Goal: Book appointment/travel/reservation

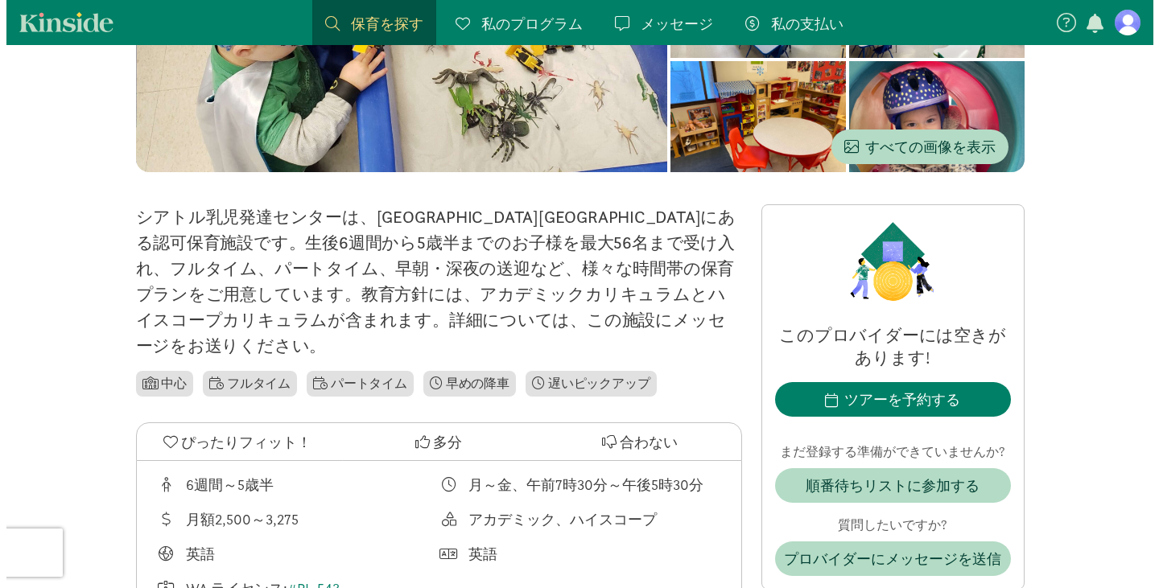
scroll to position [254, 0]
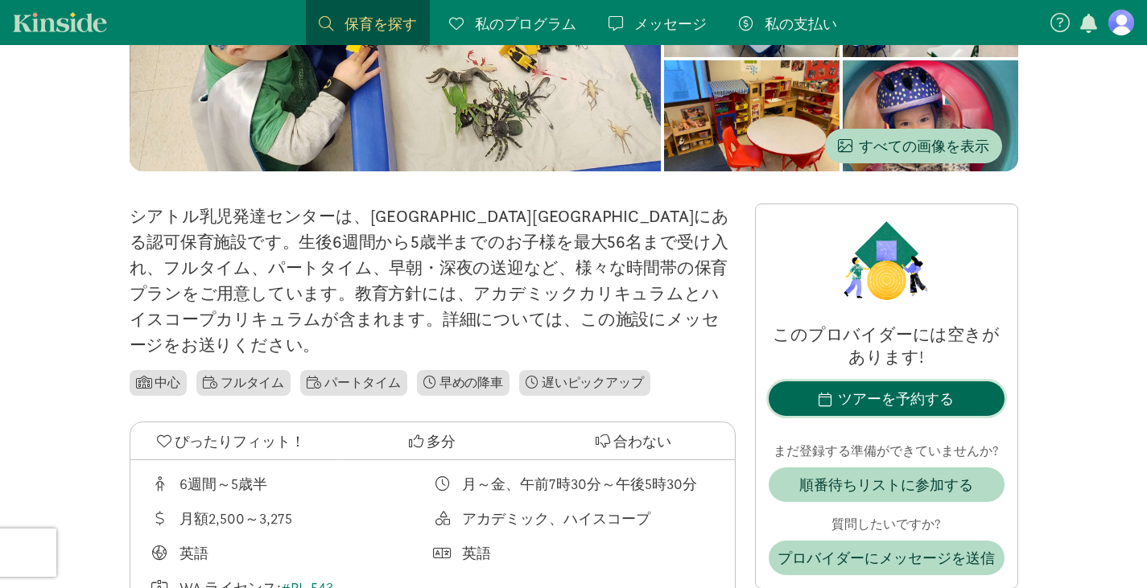
click at [814, 408] on span "ツアーを予約する" at bounding box center [886, 399] width 210 height 22
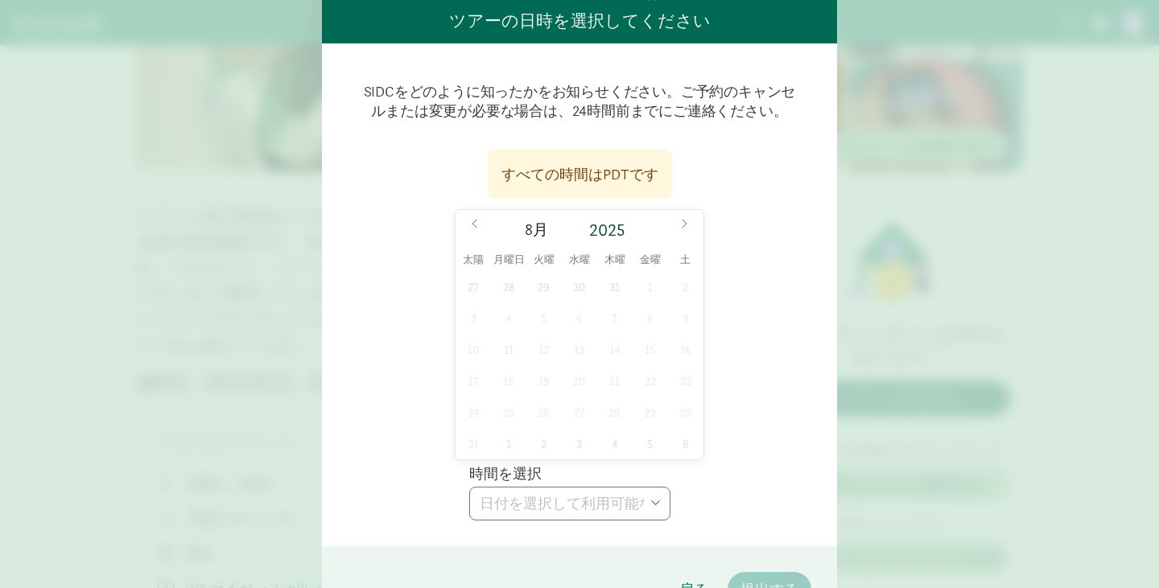
scroll to position [113, 0]
click at [686, 223] on span at bounding box center [684, 222] width 26 height 27
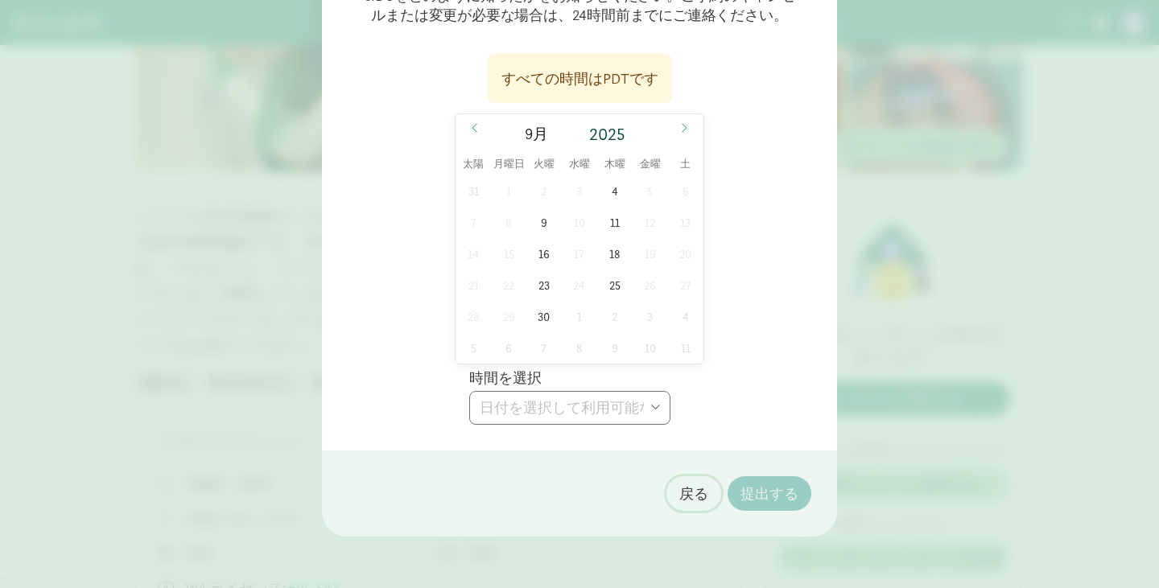
click at [684, 495] on font "戻る" at bounding box center [693, 493] width 29 height 19
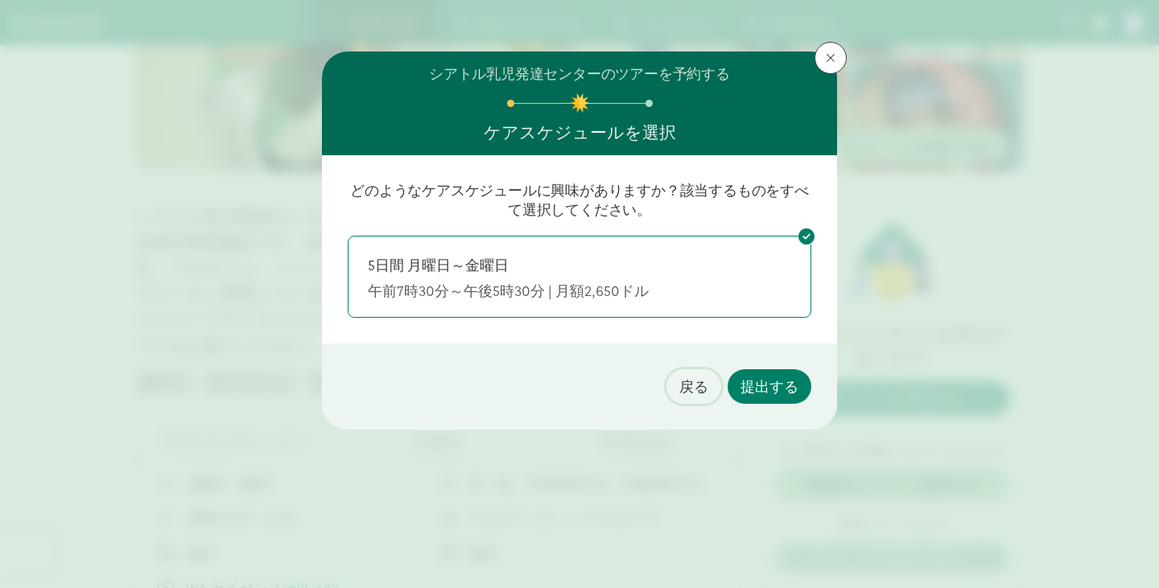
scroll to position [0, 0]
click at [689, 393] on font "戻る" at bounding box center [693, 386] width 29 height 19
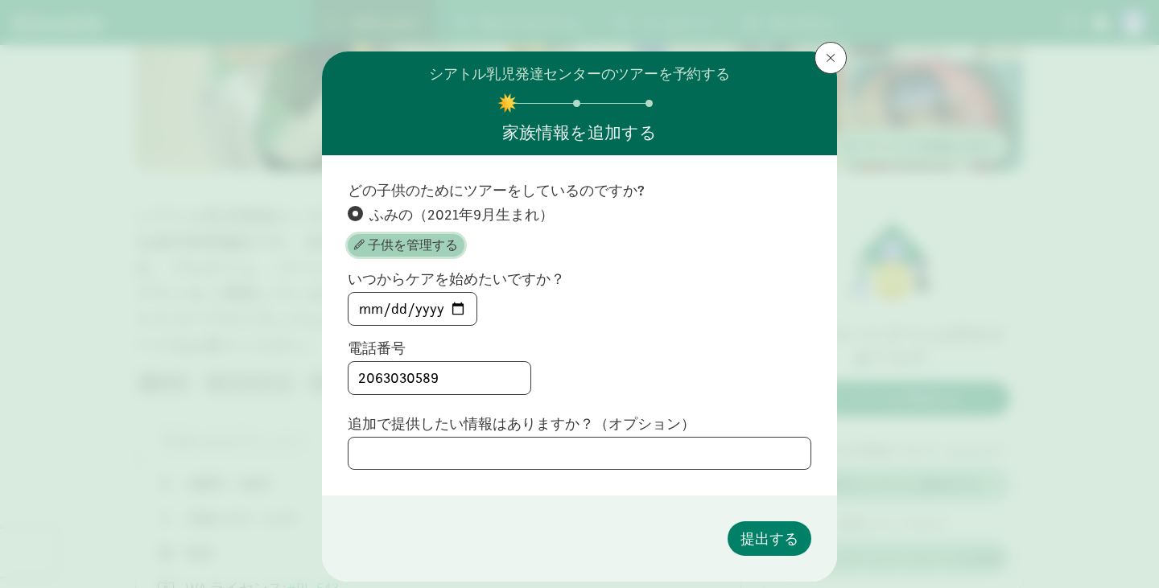
click at [387, 239] on font "子供を管理する" at bounding box center [413, 245] width 90 height 17
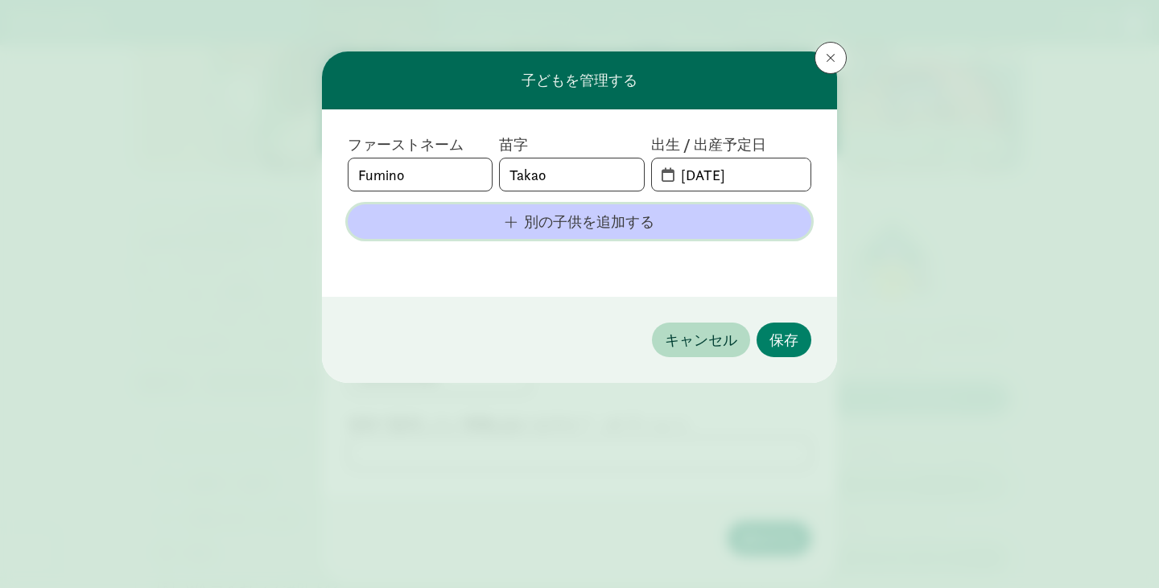
click at [460, 231] on span "別の子供を追加する" at bounding box center [580, 222] width 438 height 22
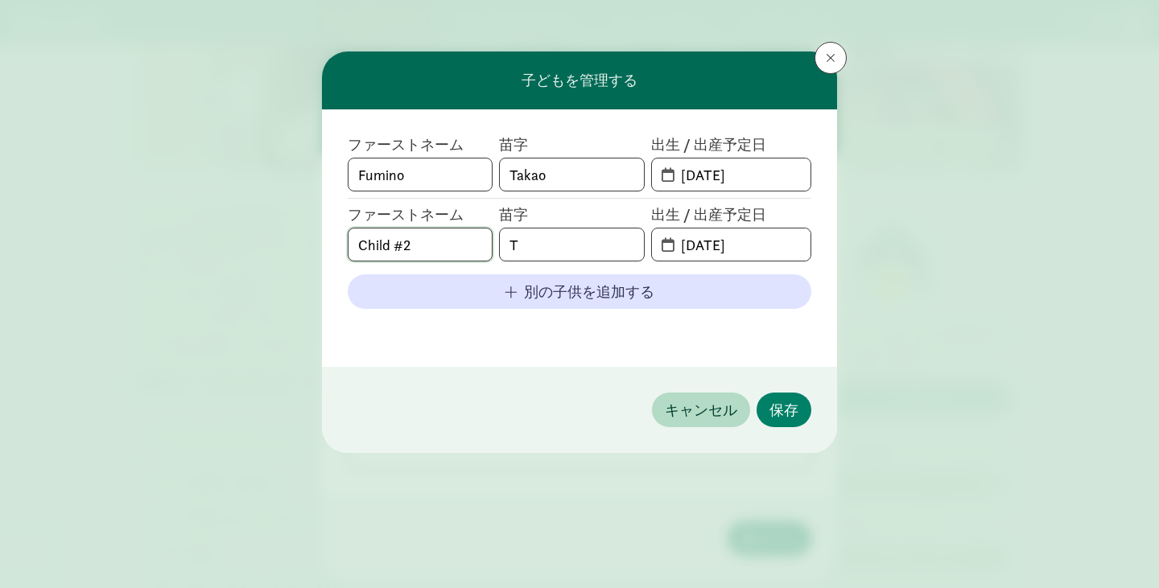
click at [441, 239] on input "Child #2" at bounding box center [419, 245] width 143 height 32
click at [532, 251] on input "T" at bounding box center [571, 245] width 143 height 32
type input "Takao"
click at [664, 239] on span "[DATE]" at bounding box center [731, 245] width 159 height 32
click at [700, 251] on input "[DATE]" at bounding box center [740, 245] width 139 height 32
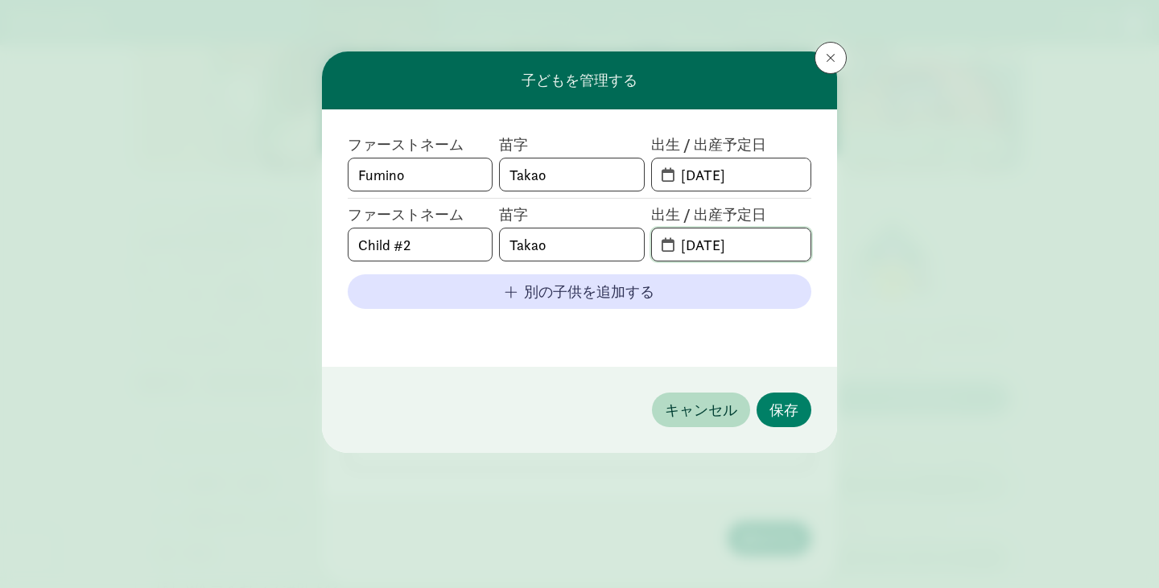
click at [787, 252] on input "[DATE]" at bounding box center [740, 245] width 139 height 32
click at [720, 243] on input "[DATE]" at bounding box center [740, 245] width 139 height 32
click at [697, 244] on input "[DATE]" at bounding box center [740, 245] width 139 height 32
click at [715, 244] on input "[DATE]" at bounding box center [740, 245] width 139 height 32
type input "[DATE]"
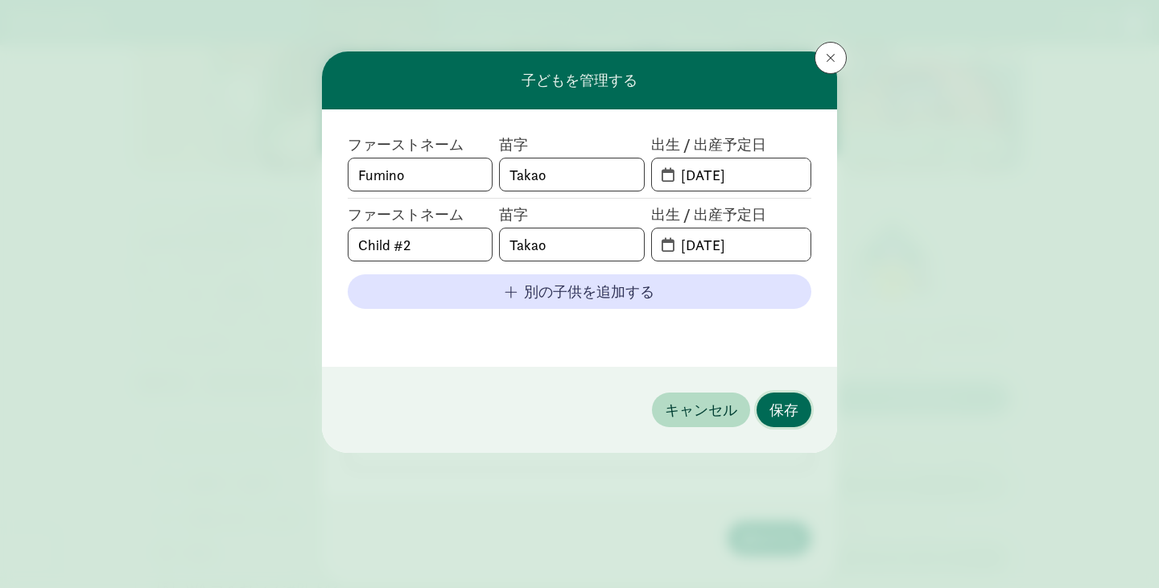
click at [778, 404] on font "保存" at bounding box center [783, 410] width 29 height 19
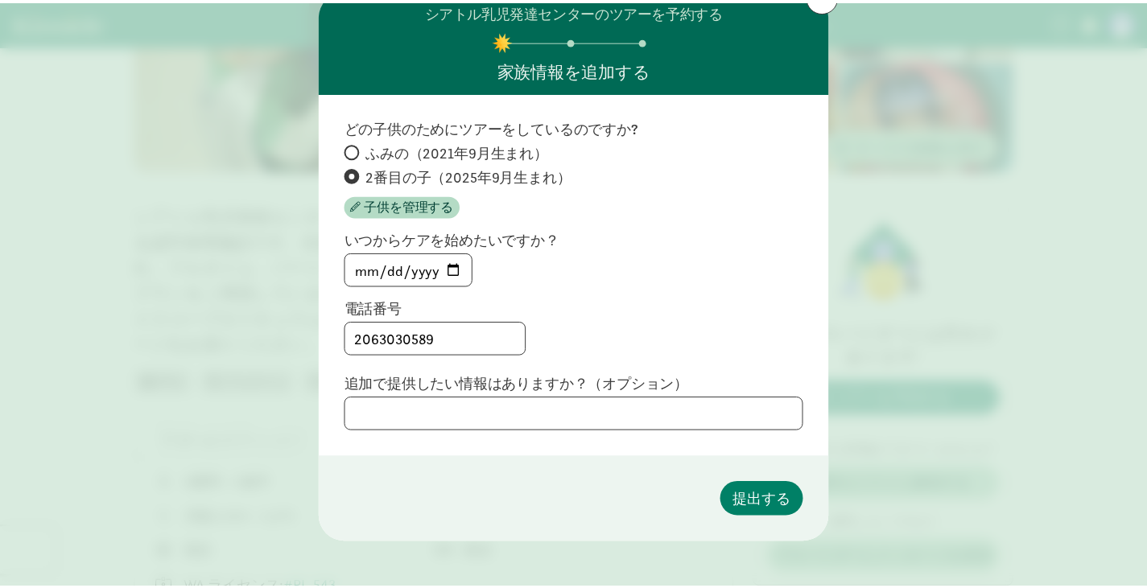
scroll to position [69, 0]
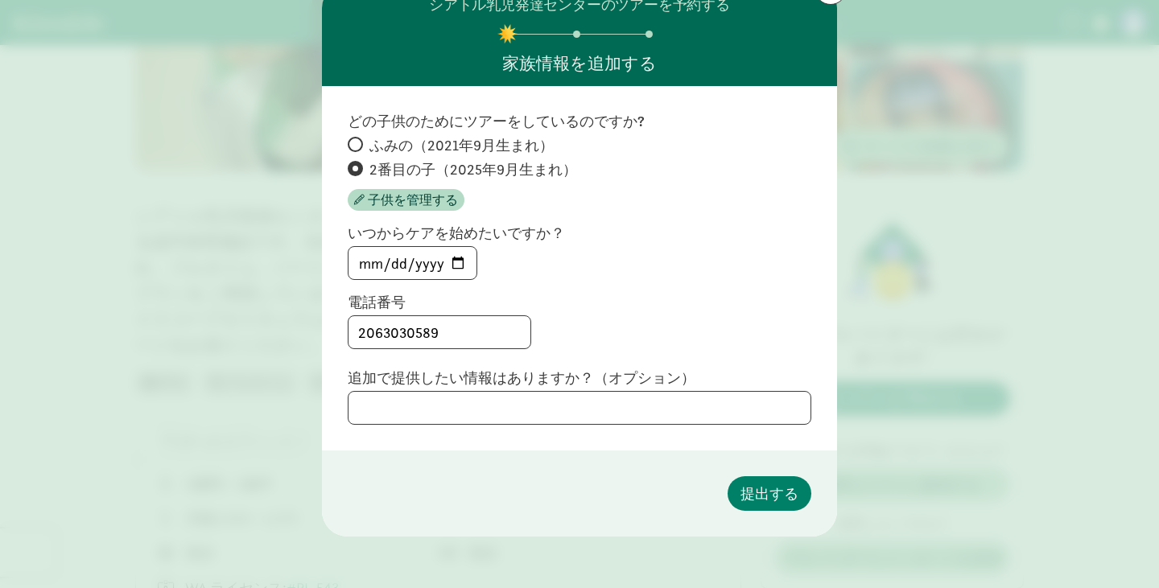
click at [358, 159] on label "ふみの（2021年9月生まれ）" at bounding box center [580, 169] width 464 height 21
click at [358, 139] on input "ふみの（2021年9月生まれ）" at bounding box center [353, 144] width 10 height 10
radio input "true"
click at [358, 159] on label "2番目の子（2025年9月生まれ）" at bounding box center [580, 169] width 464 height 21
click at [358, 163] on input "2番目の子（2025年9月生まれ）" at bounding box center [353, 168] width 10 height 10
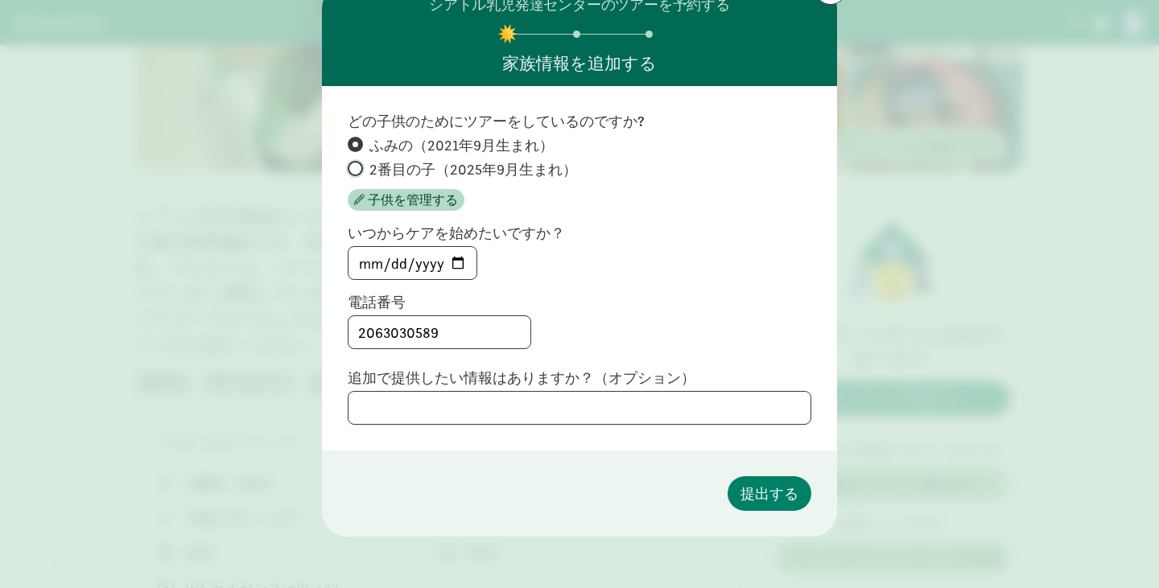
radio input "true"
radio input "false"
click at [443, 262] on input "[DATE]" at bounding box center [412, 263] width 128 height 32
type input "[DATE]"
click at [462, 334] on input "2063030589" at bounding box center [439, 332] width 182 height 32
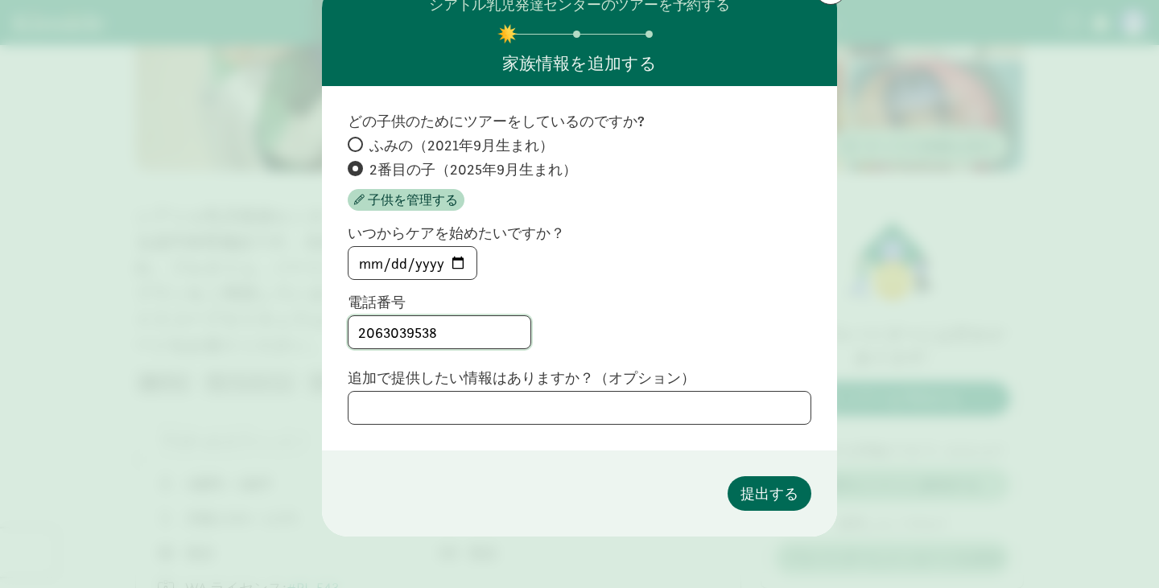
type input "2063039538"
click at [749, 493] on font "提出する" at bounding box center [769, 493] width 58 height 19
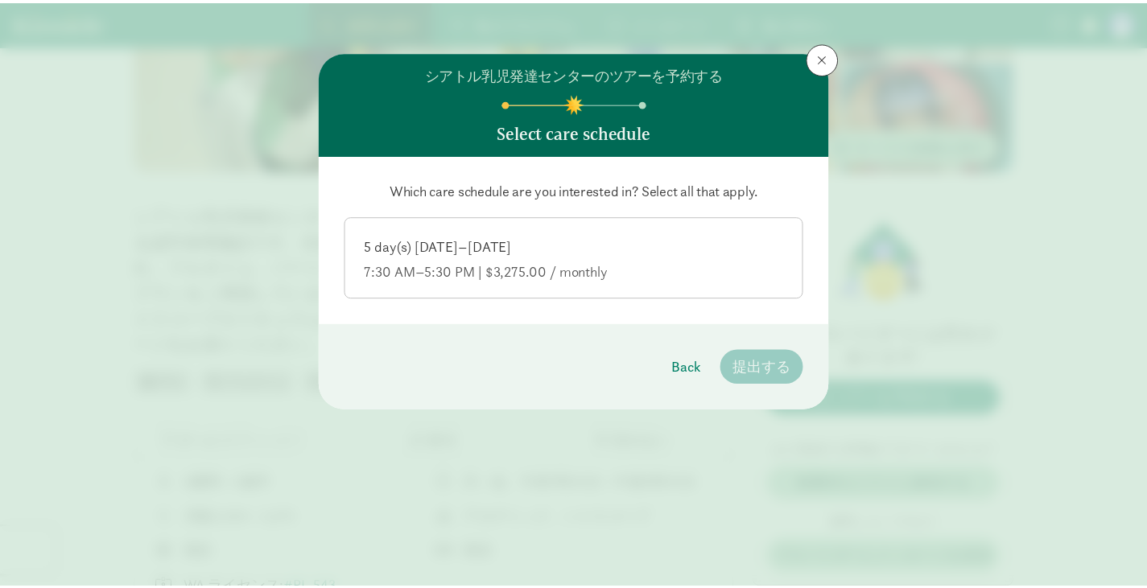
scroll to position [0, 0]
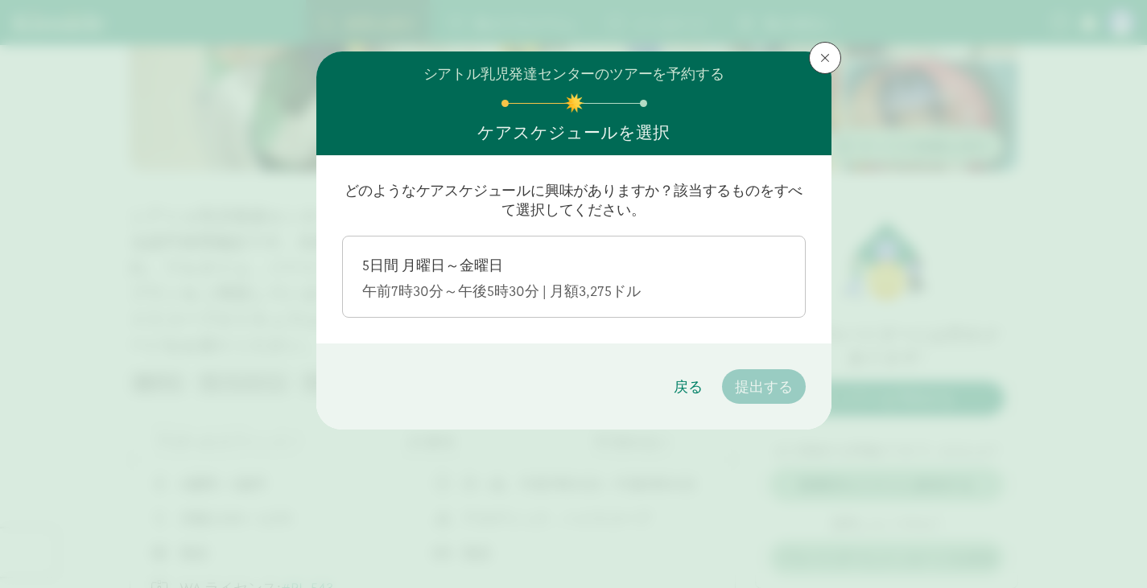
click at [556, 285] on font "午前7時30分～午後5時30分 | 月額3,275ドル" at bounding box center [501, 291] width 278 height 19
click at [0, 0] on input "5日間 月曜日～金曜日 午前7時30分～午後5時30分 | 月額3,275ドル" at bounding box center [0, 0] width 0 height 0
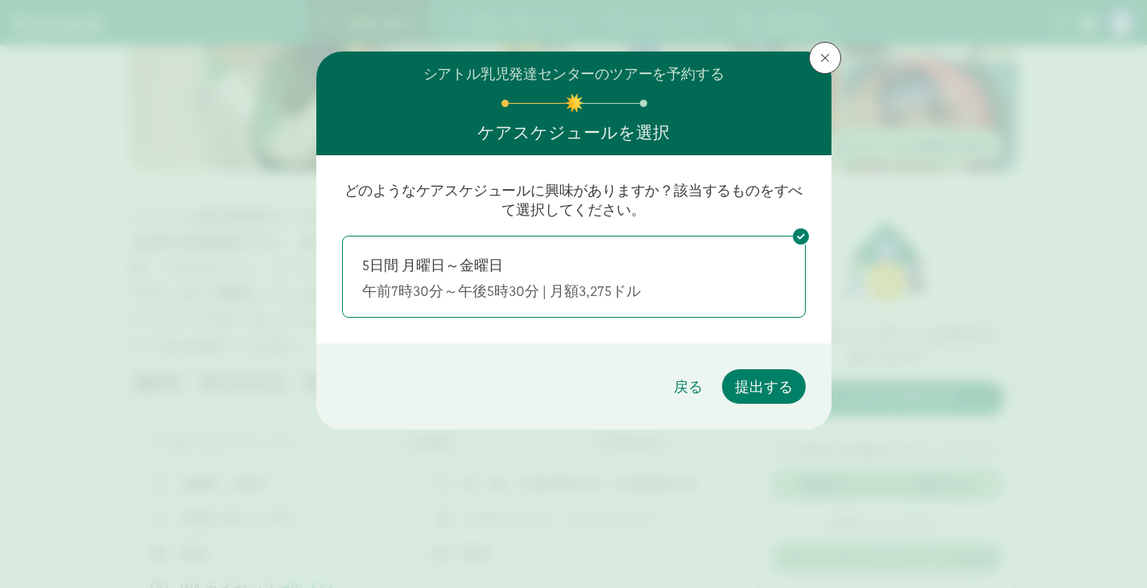
click at [556, 285] on font "午前7時30分～午後5時30分 | 月額3,275ドル" at bounding box center [501, 291] width 278 height 19
click at [0, 0] on input "5日間 月曜日～金曜日 午前7時30分～午後5時30分 | 月額3,275ドル" at bounding box center [0, 0] width 0 height 0
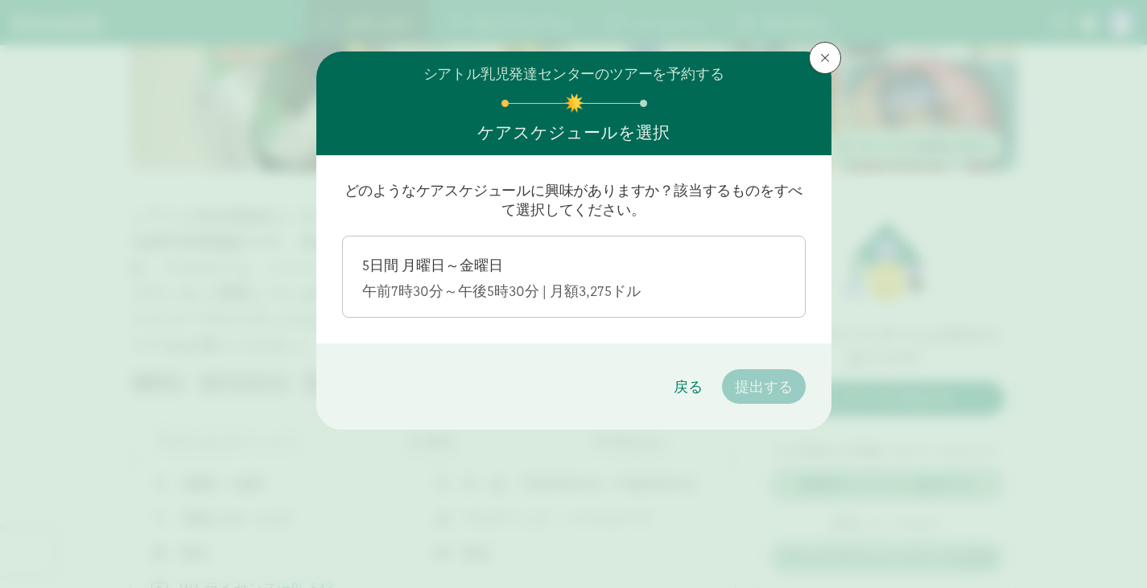
click at [556, 285] on font "午前7時30分～午後5時30分 | 月額3,275ドル" at bounding box center [501, 291] width 278 height 19
click at [0, 0] on input "5日間 月曜日～金曜日 午前7時30分～午後5時30分 | 月額3,275ドル" at bounding box center [0, 0] width 0 height 0
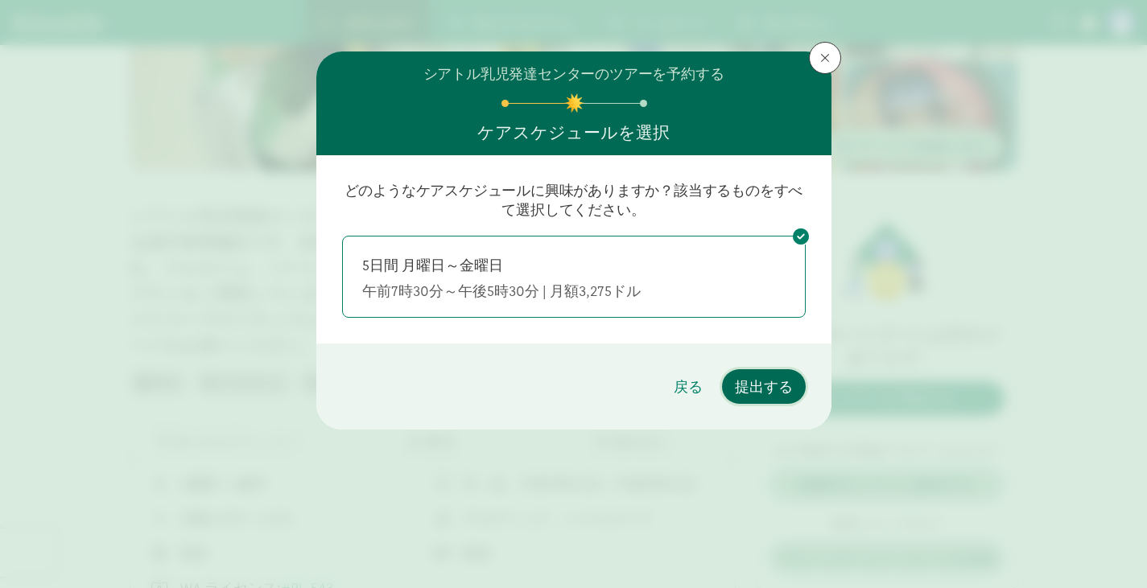
click at [746, 389] on font "提出する" at bounding box center [764, 386] width 58 height 19
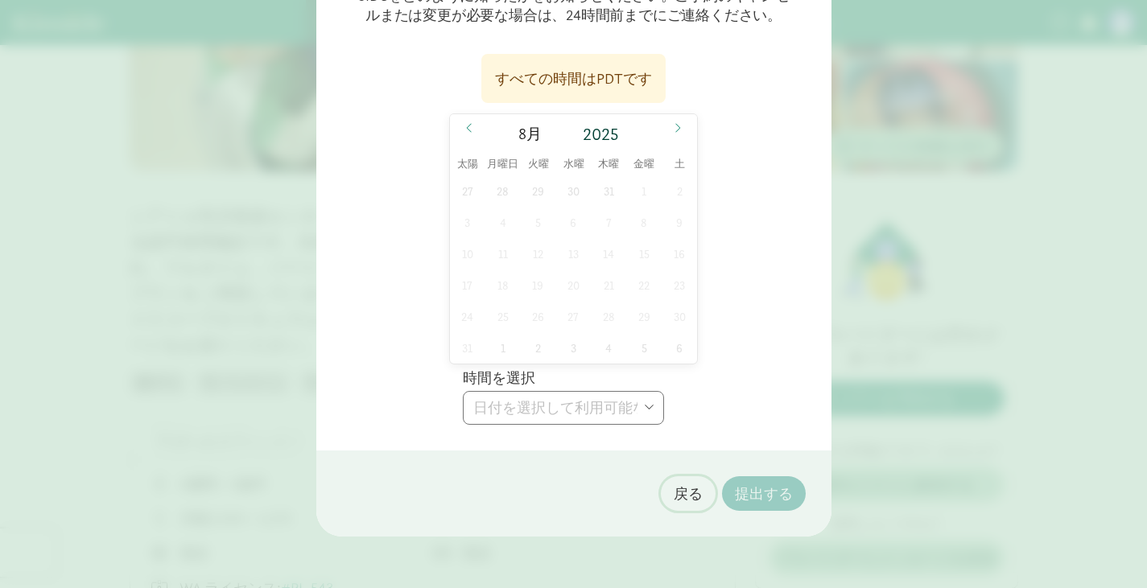
scroll to position [208, 0]
click at [682, 488] on font "戻る" at bounding box center [688, 493] width 29 height 19
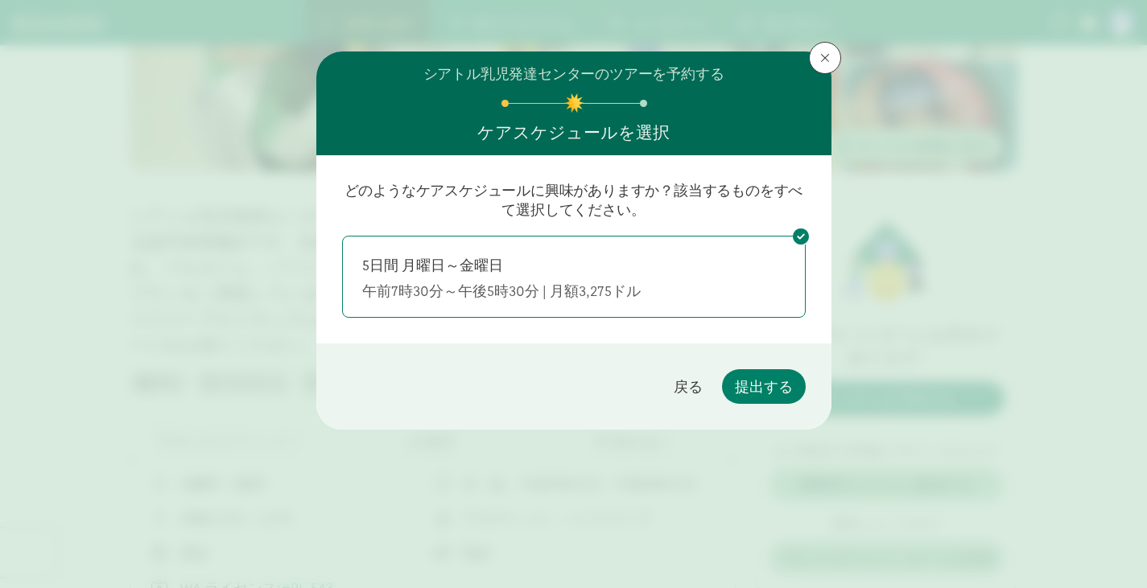
drag, startPoint x: 678, startPoint y: 368, endPoint x: 673, endPoint y: 394, distance: 26.4
click at [673, 394] on footer "戻る 提出する" at bounding box center [573, 387] width 515 height 86
click at [673, 394] on button "戻る" at bounding box center [688, 386] width 55 height 35
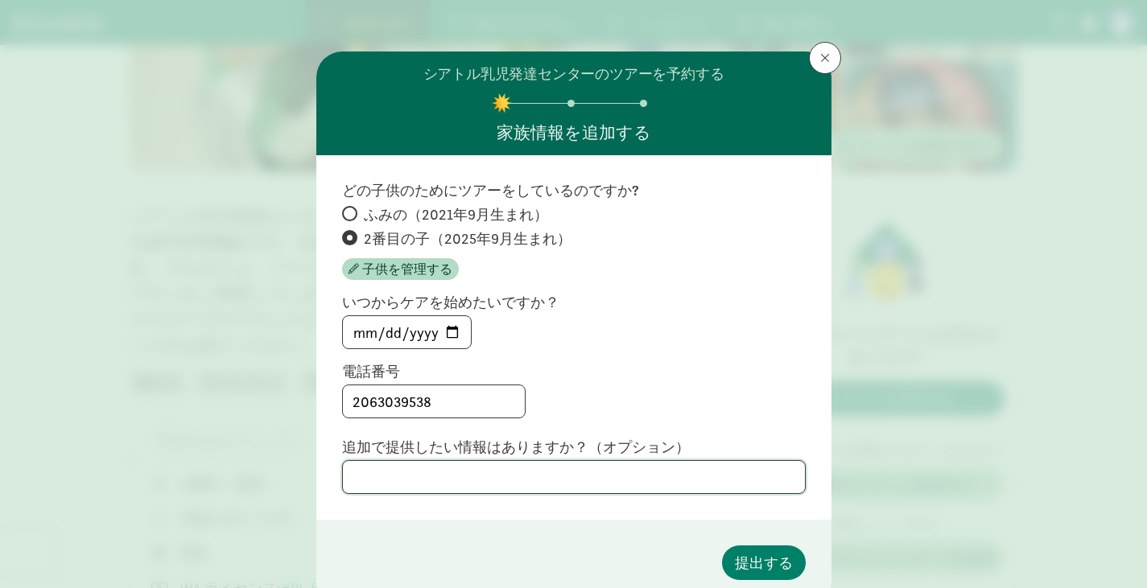
click at [470, 477] on textarea at bounding box center [574, 476] width 464 height 33
paste textarea "If possible, I’d also like to know about the class for 4-year-olds (this is my …"
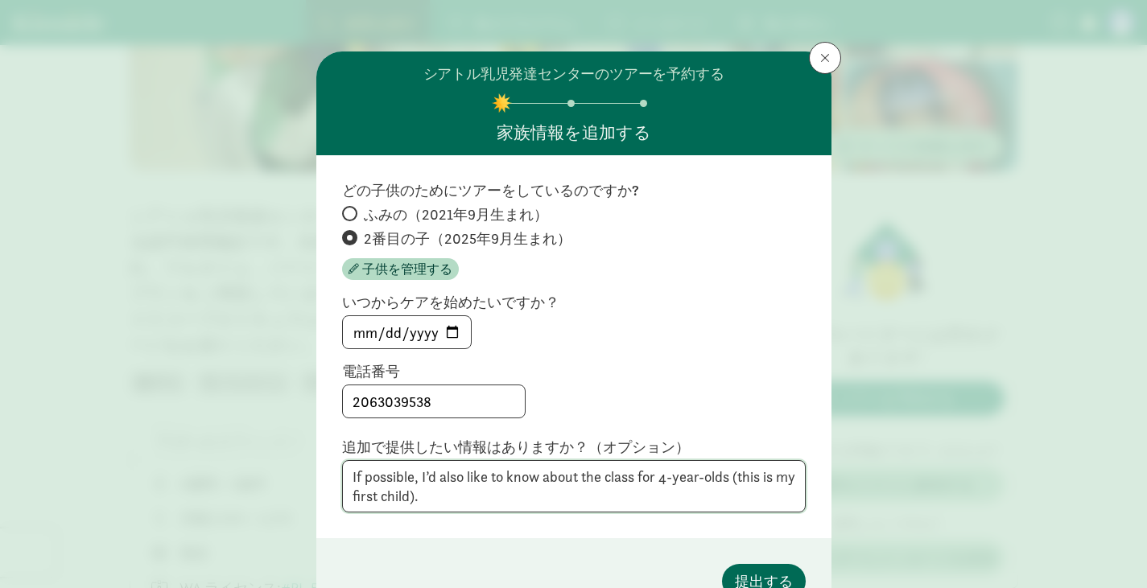
type textarea "If possible, I’d also like to know about the class for 4-year-olds (this is my …"
click at [760, 574] on font "提出する" at bounding box center [764, 581] width 58 height 19
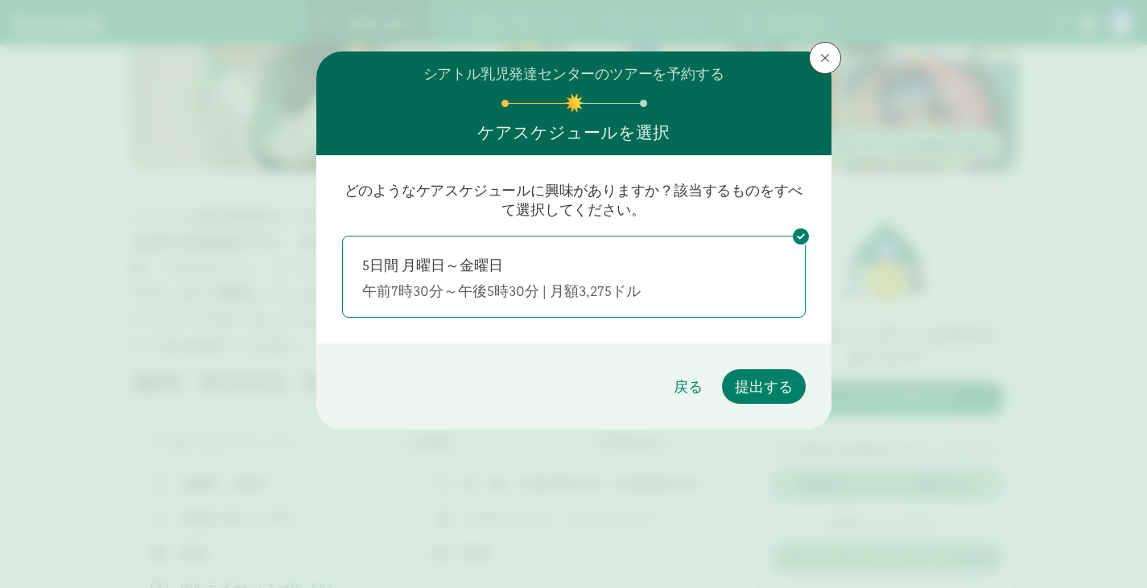
click at [513, 311] on label "5日間 月曜日～金曜日 午前7時30分～午後5時30分 | 月額3,275ドル" at bounding box center [574, 275] width 462 height 77
click at [0, 0] on input "5日間 月曜日～金曜日 午前7時30分～午後5時30分 | 月額3,275ドル" at bounding box center [0, 0] width 0 height 0
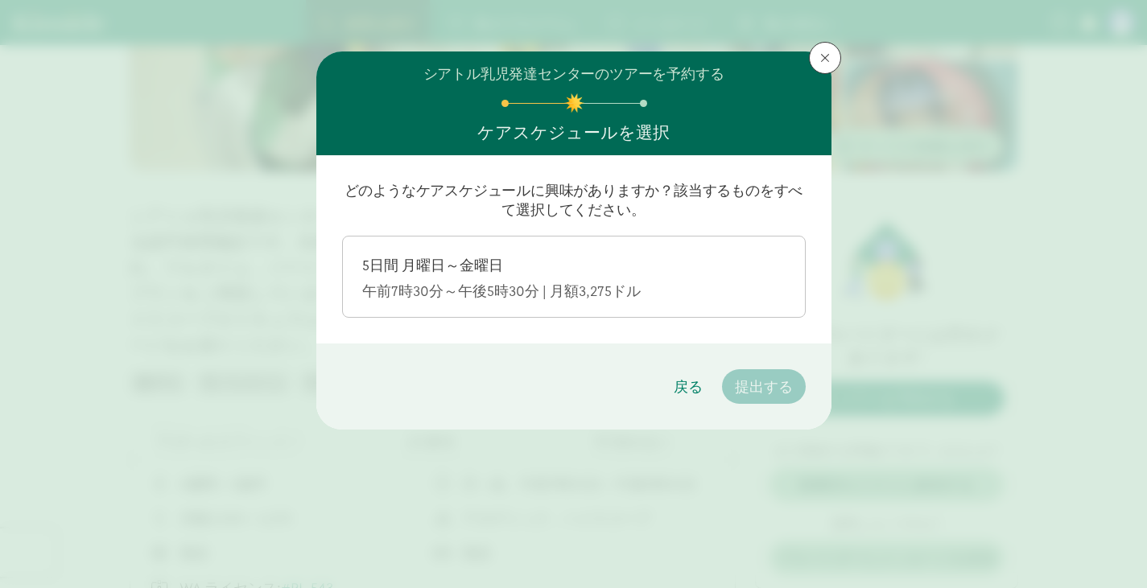
click at [648, 300] on div "午前7時30分～午後5時30分 | 月額3,275ドル" at bounding box center [573, 291] width 423 height 19
click at [0, 0] on input "5日間 月曜日～金曜日 午前7時30分～午後5時30分 | 月額3,275ドル" at bounding box center [0, 0] width 0 height 0
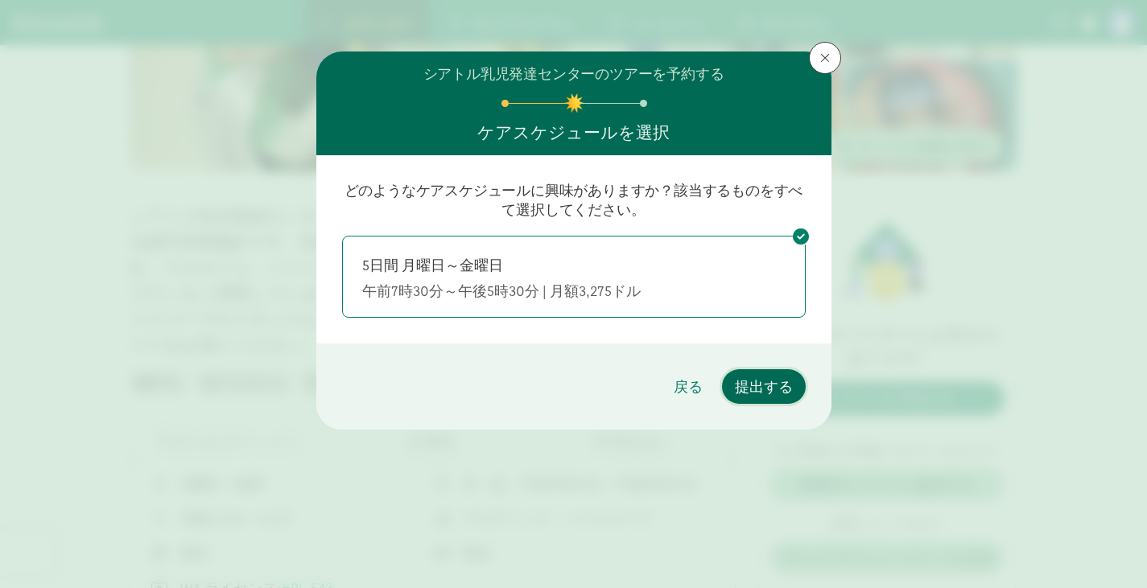
click at [780, 398] on button "提出する" at bounding box center [764, 386] width 84 height 35
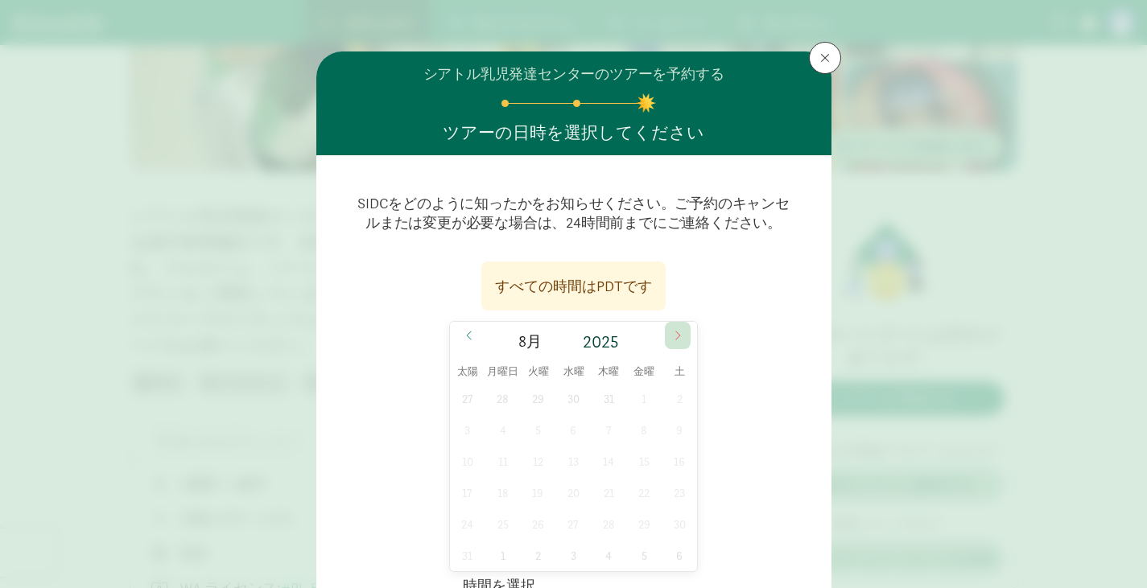
click at [676, 340] on icon at bounding box center [678, 335] width 10 height 11
click at [605, 401] on font "4" at bounding box center [608, 399] width 6 height 14
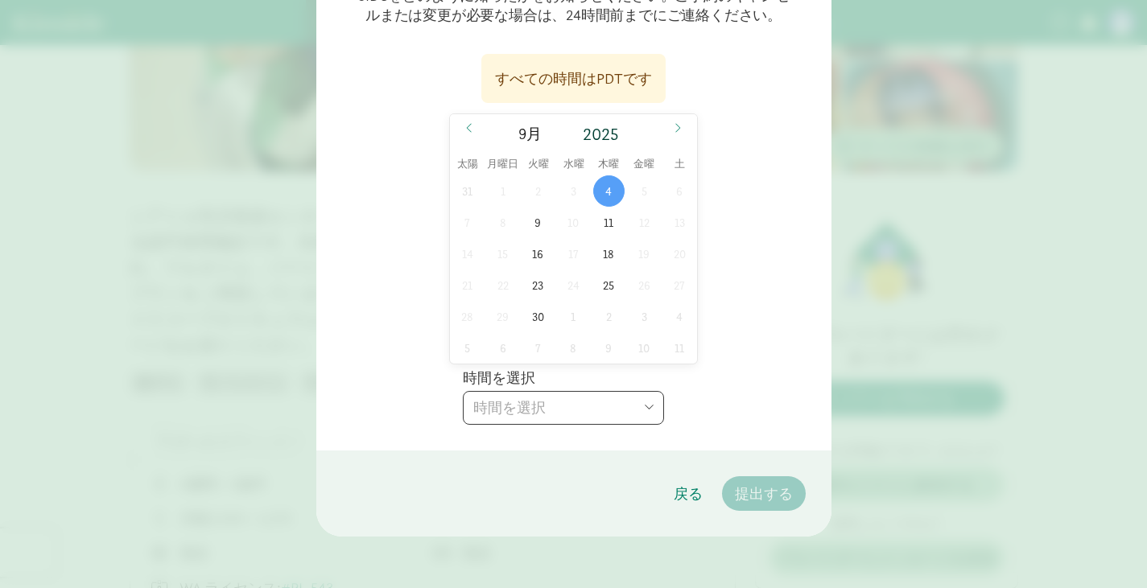
click at [591, 406] on select "時間を選択 午前10時 午後3時" at bounding box center [563, 408] width 201 height 34
select select "[DATE]T10:00:00.000-07:00"
click at [463, 391] on select "時間を選択 午前10時 午後3時" at bounding box center [563, 408] width 201 height 34
click at [752, 495] on font "提出する" at bounding box center [764, 493] width 58 height 19
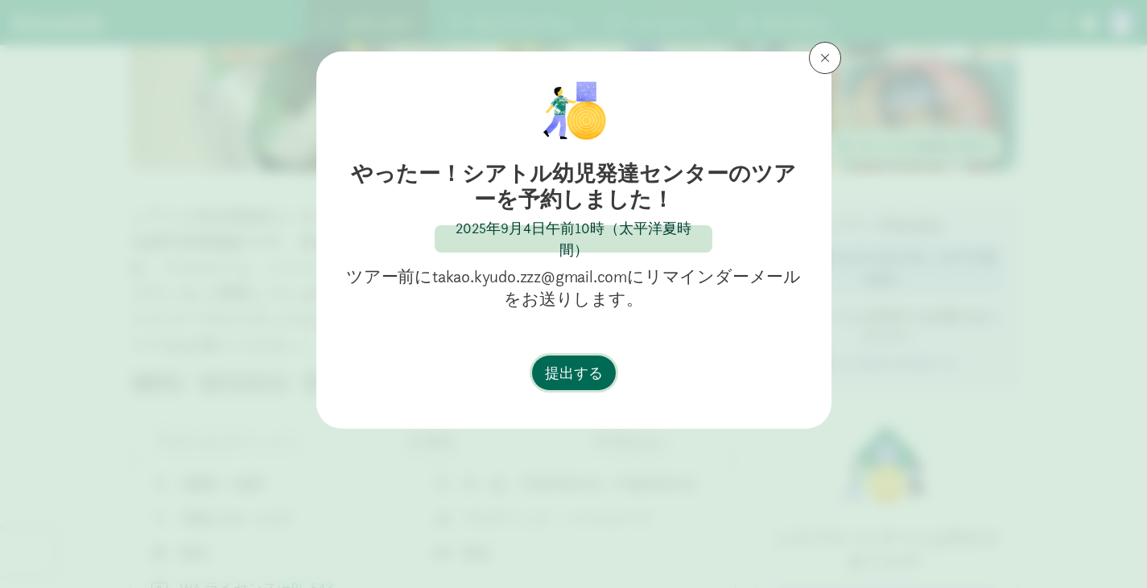
click at [558, 376] on font "提出する" at bounding box center [574, 373] width 58 height 19
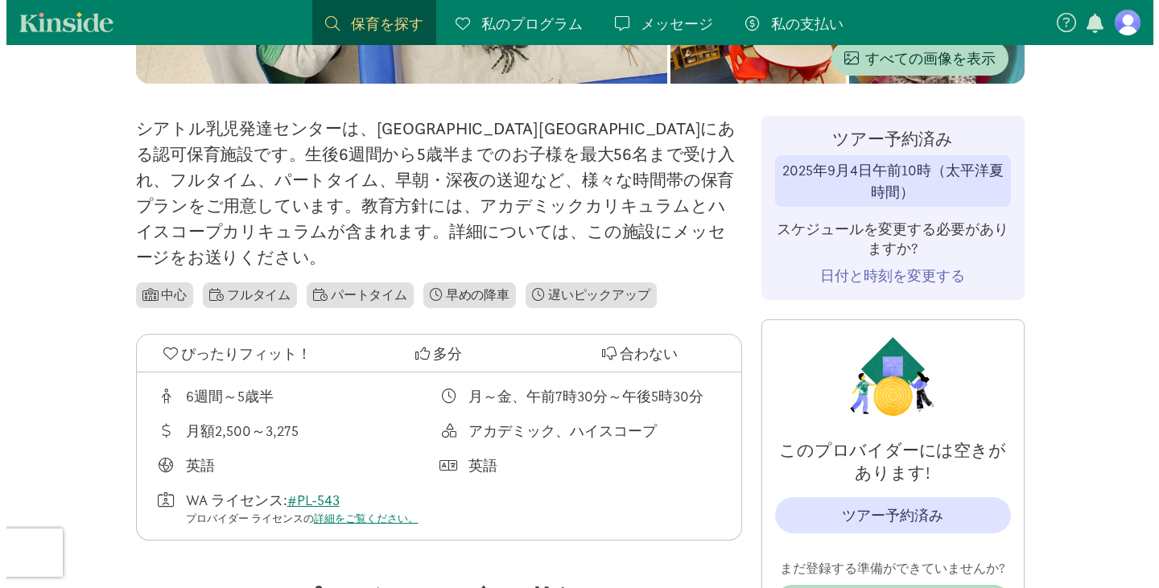
scroll to position [341, 0]
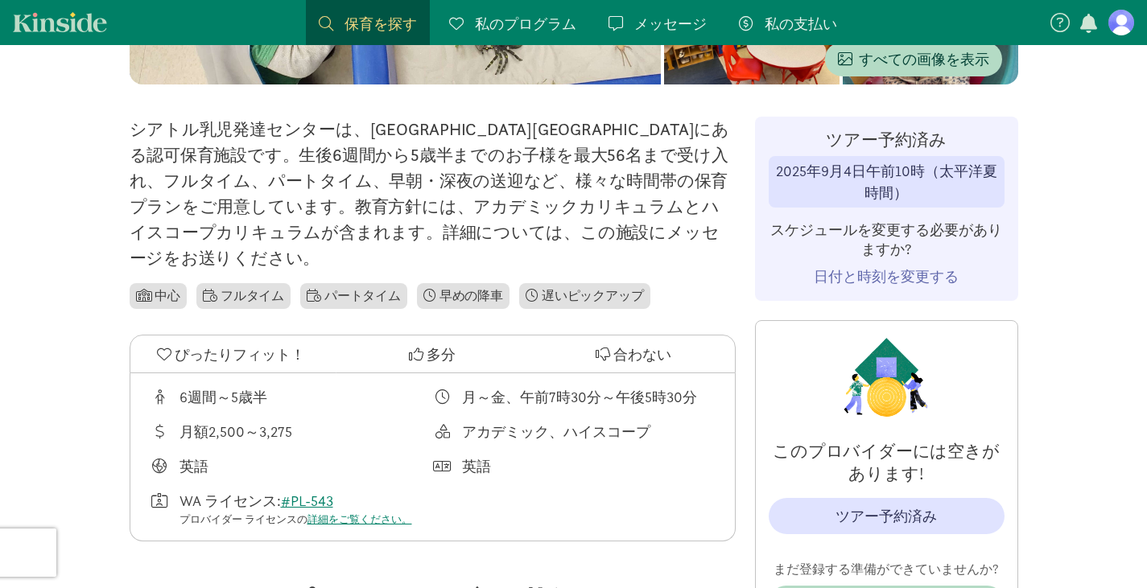
click at [880, 282] on font "日付と時刻を変更する" at bounding box center [886, 276] width 145 height 19
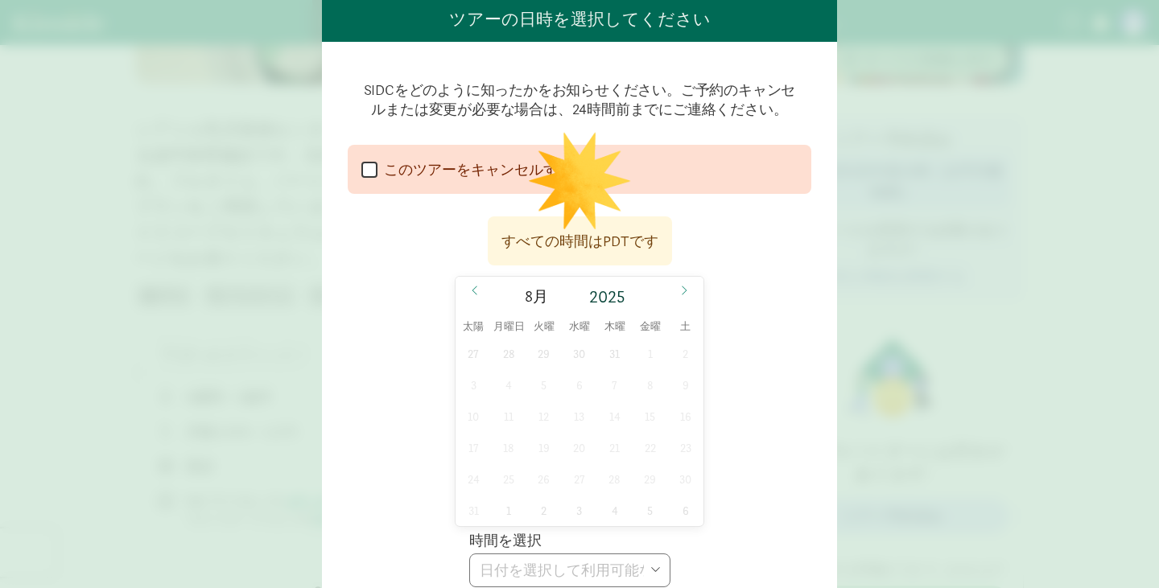
scroll to position [114, 0]
select select
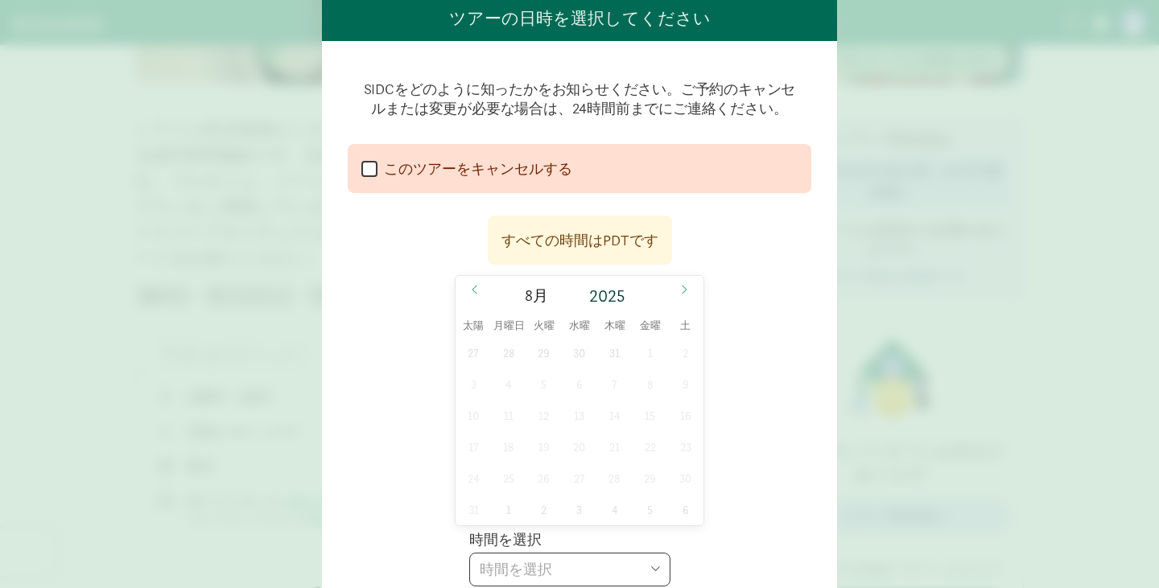
click at [366, 161] on input "このツアーをキャンセルする" at bounding box center [369, 169] width 16 height 22
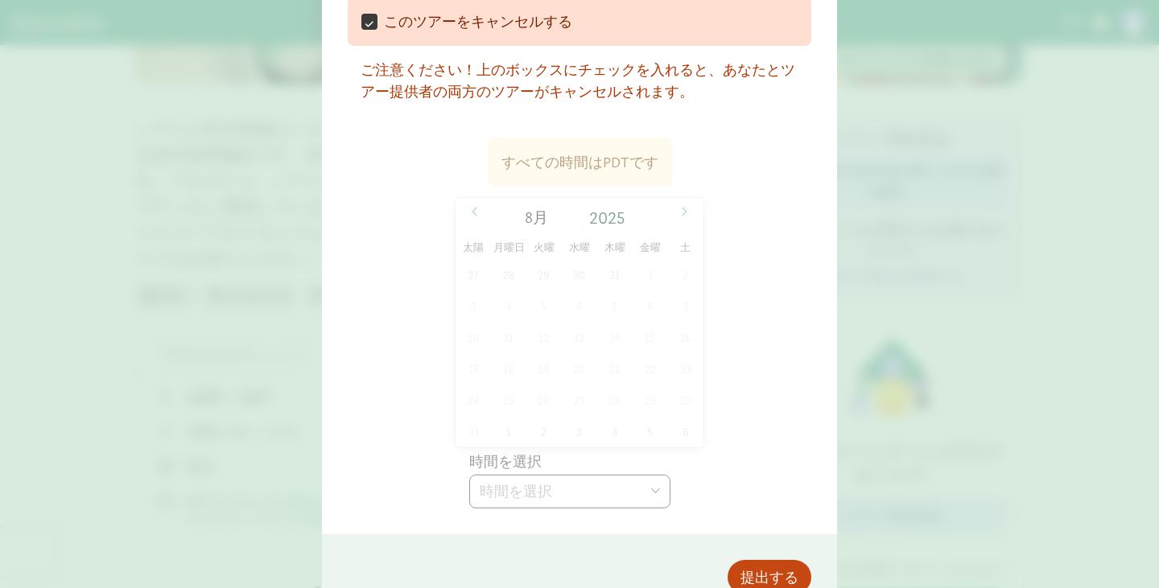
scroll to position [261, 0]
click at [363, 23] on input "このツアーをキャンセルする" at bounding box center [369, 22] width 16 height 22
checkbox input "false"
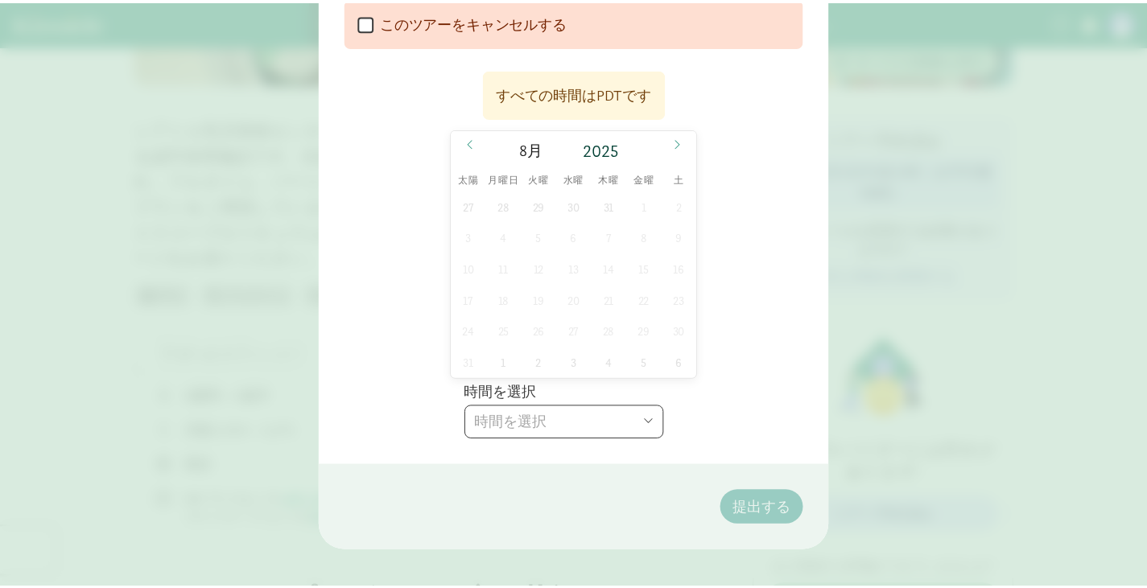
scroll to position [218, 0]
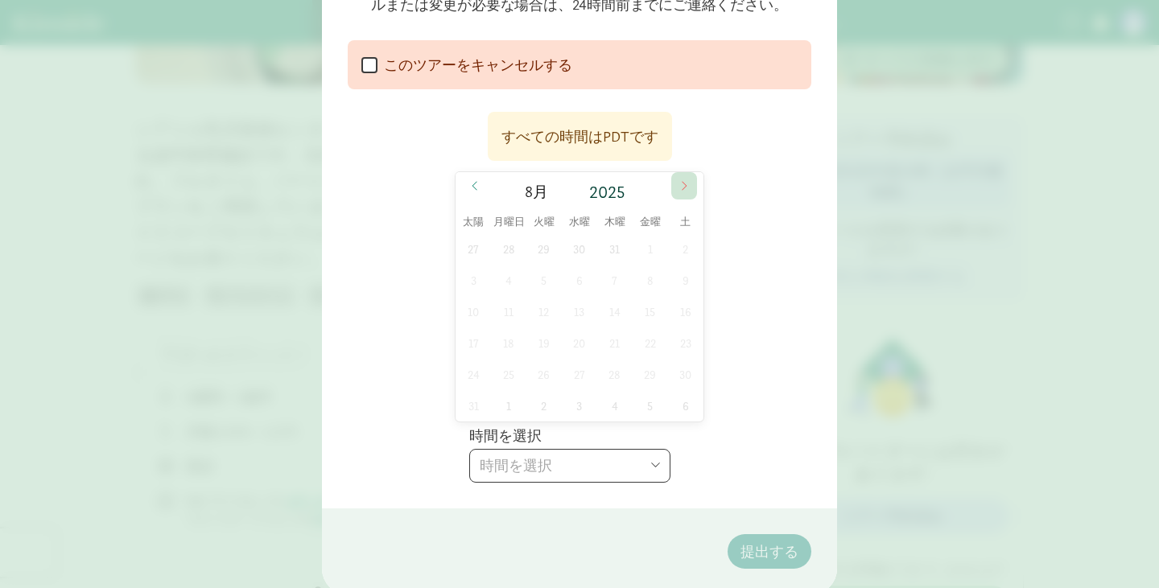
click at [681, 193] on span at bounding box center [684, 185] width 26 height 27
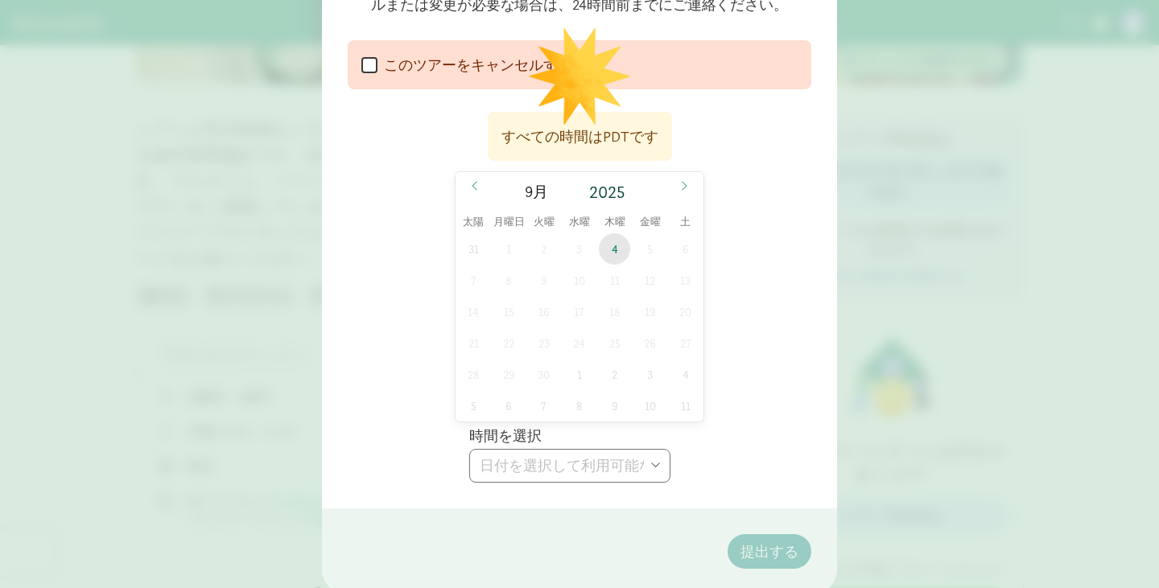
click at [617, 249] on span "4" at bounding box center [614, 248] width 31 height 31
click at [559, 471] on select "時間を選択 午前10時" at bounding box center [569, 466] width 201 height 34
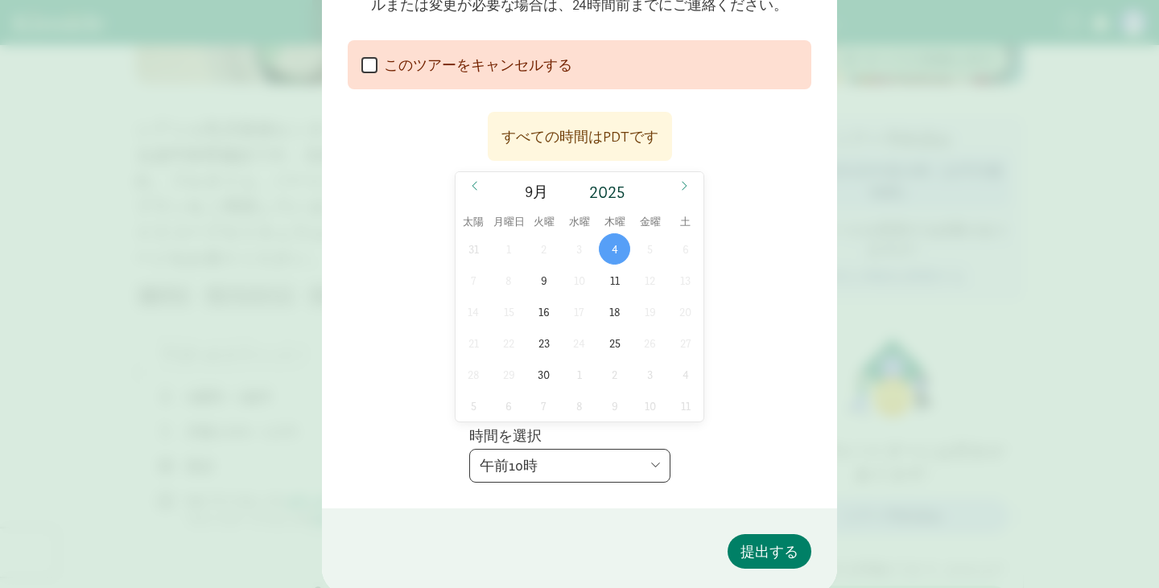
select select "[DATE]T15:00:00.000-07:00"
click at [469, 449] on select "時間を選択 午前10時 午前10時 午後3時" at bounding box center [569, 466] width 201 height 34
click at [752, 547] on font "提出する" at bounding box center [769, 551] width 58 height 19
